Goal: Obtain resource: Download file/media

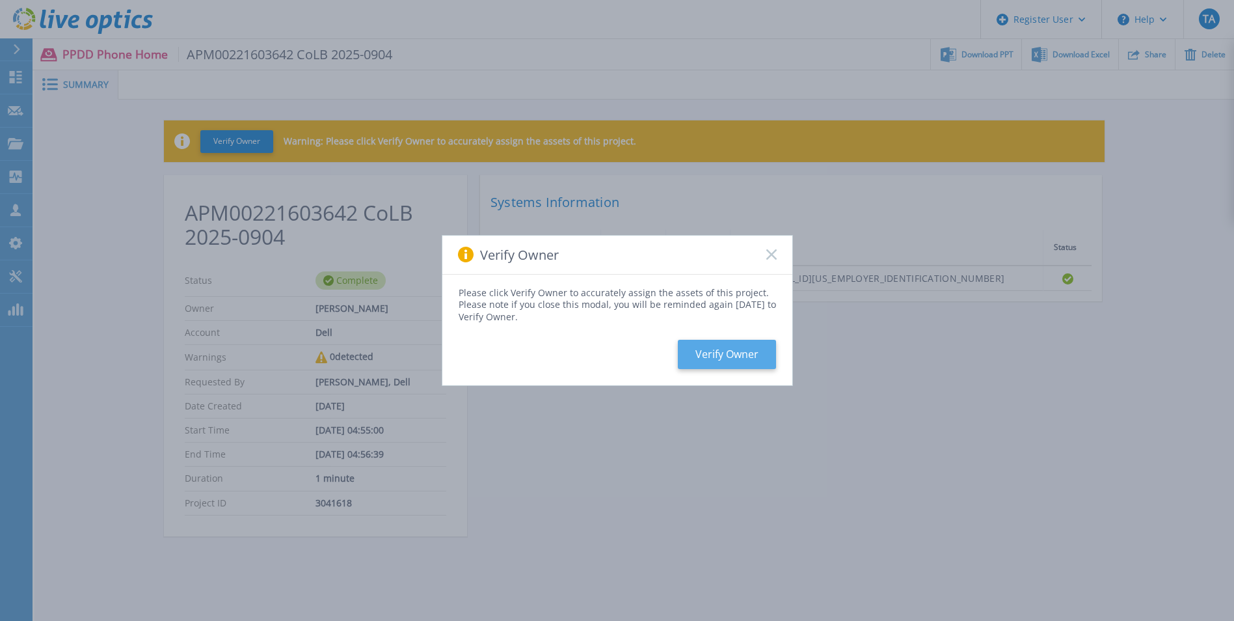
click at [720, 357] on button "Verify Owner" at bounding box center [727, 354] width 98 height 29
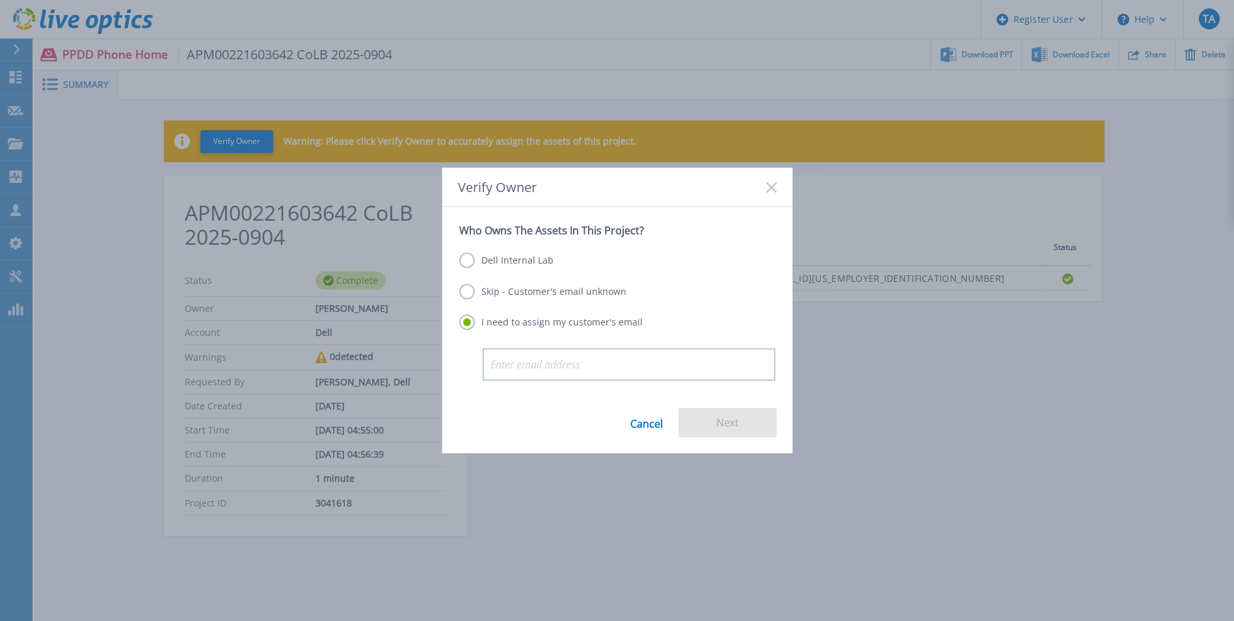
click at [534, 259] on label "Dell Internal Lab" at bounding box center [506, 260] width 94 height 16
click at [0, 0] on input "Dell Internal Lab" at bounding box center [0, 0] width 0 height 0
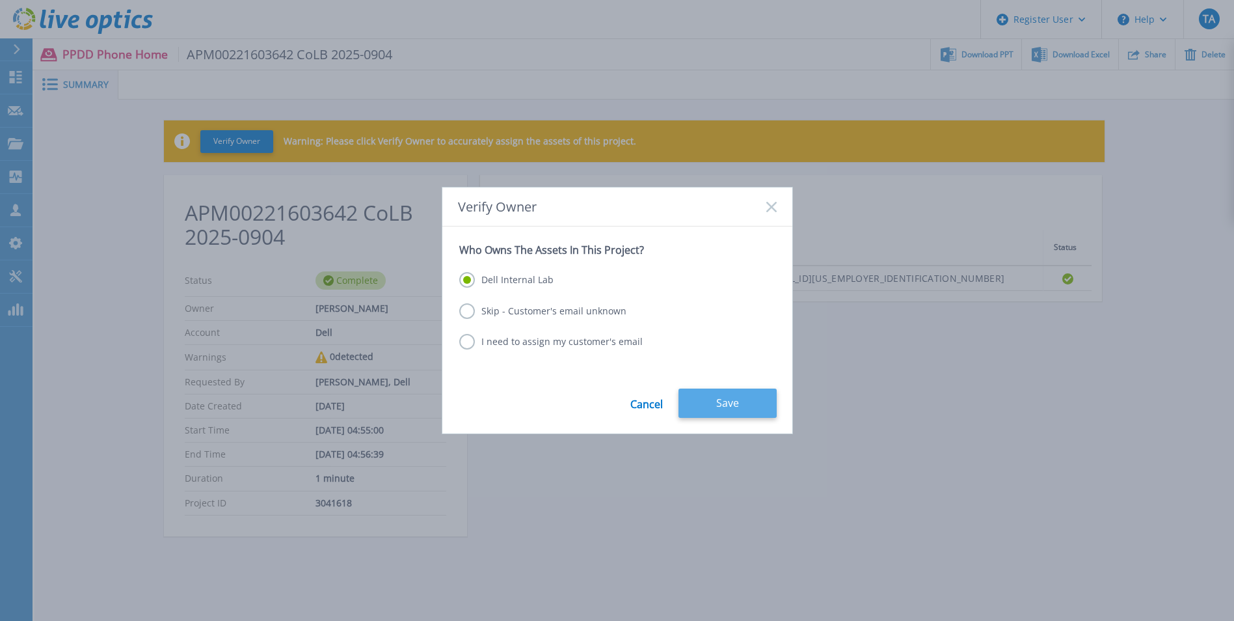
click at [736, 403] on button "Save" at bounding box center [728, 403] width 98 height 29
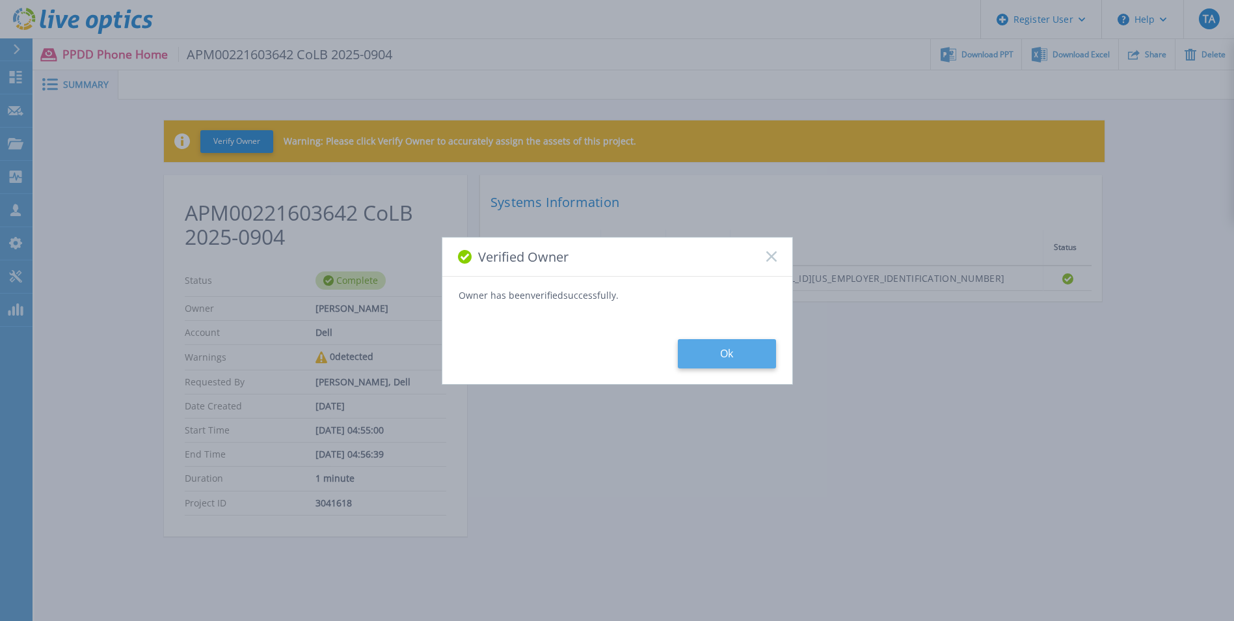
click at [716, 349] on button "Ok" at bounding box center [727, 353] width 98 height 29
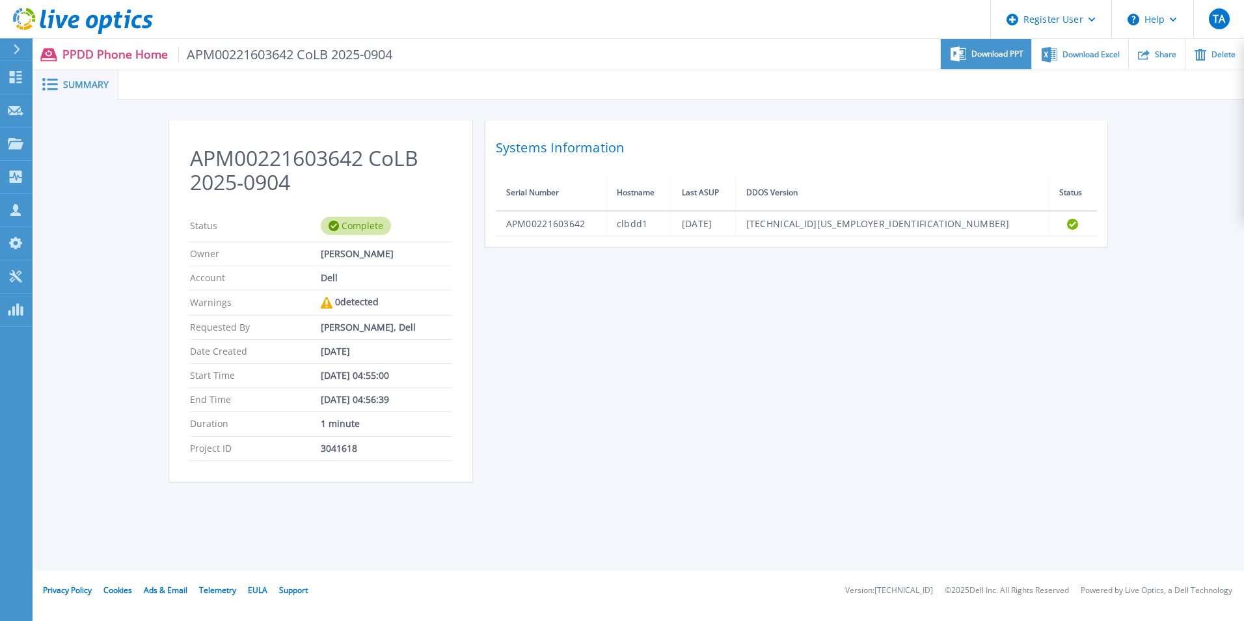
click at [981, 58] on span "Download PPT" at bounding box center [998, 54] width 52 height 8
